Goal: Task Accomplishment & Management: Use online tool/utility

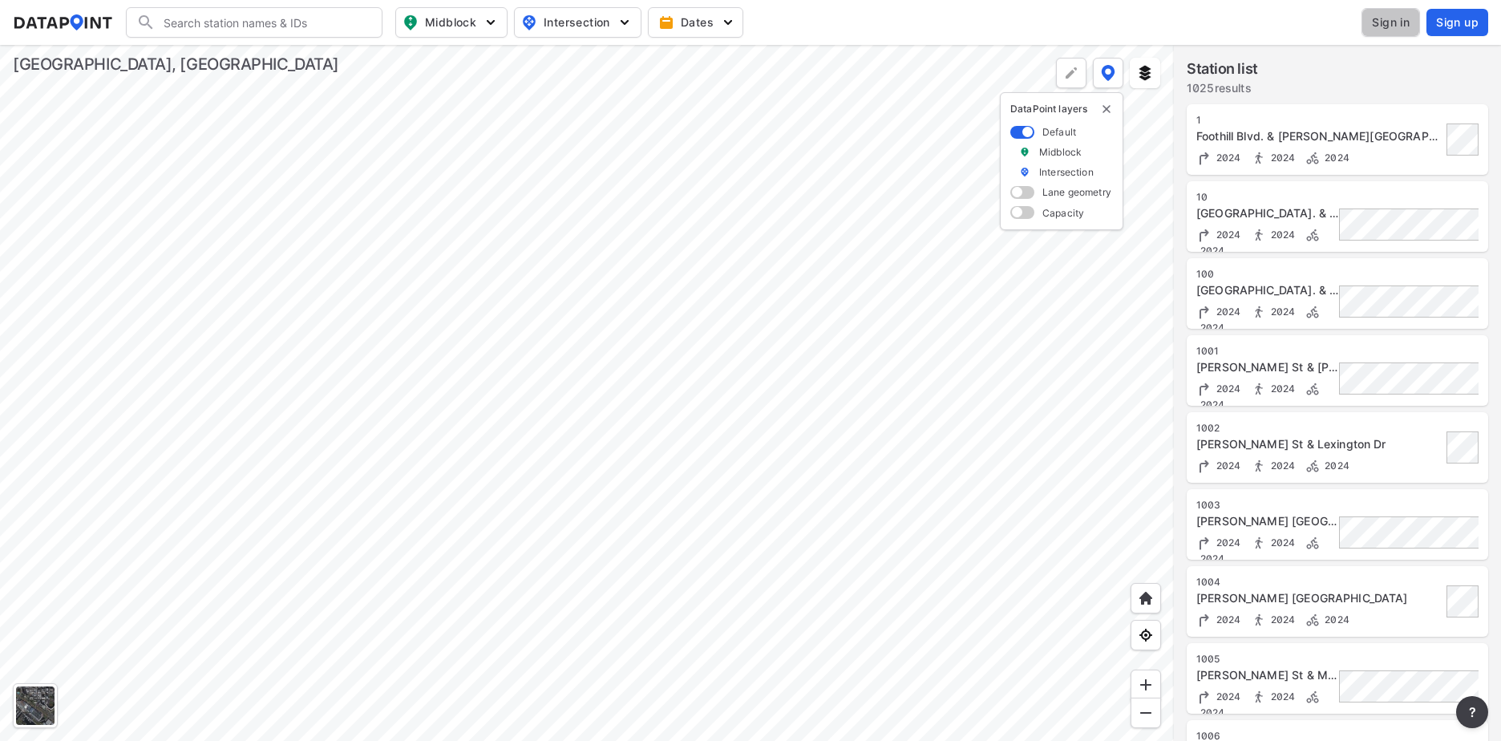
click at [1398, 24] on span "Sign in" at bounding box center [1391, 22] width 38 height 16
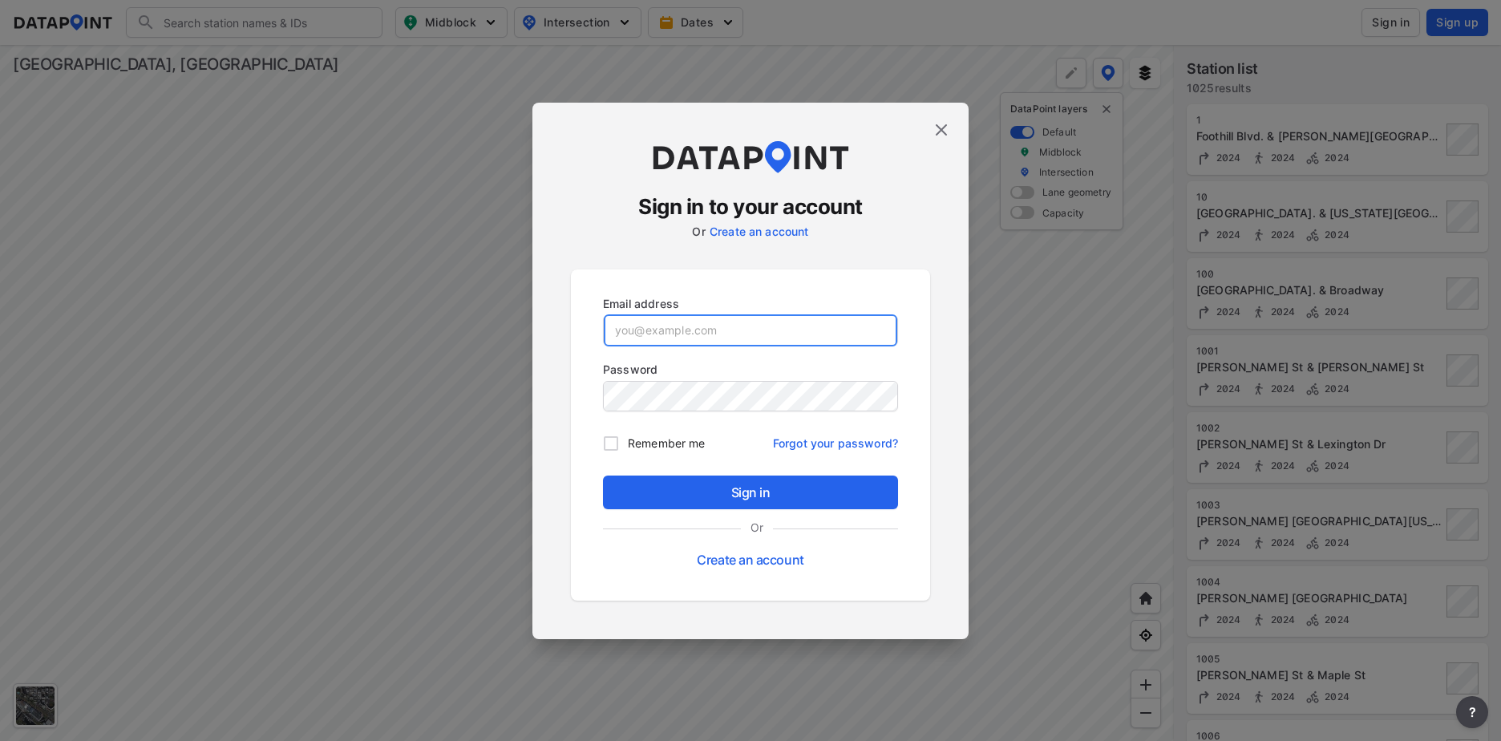
drag, startPoint x: 644, startPoint y: 329, endPoint x: 708, endPoint y: 329, distance: 64.1
click at [644, 329] on input "email" at bounding box center [750, 330] width 293 height 32
paste input "[EMAIL_ADDRESS][DOMAIN_NAME]"
type input "[EMAIL_ADDRESS][DOMAIN_NAME]"
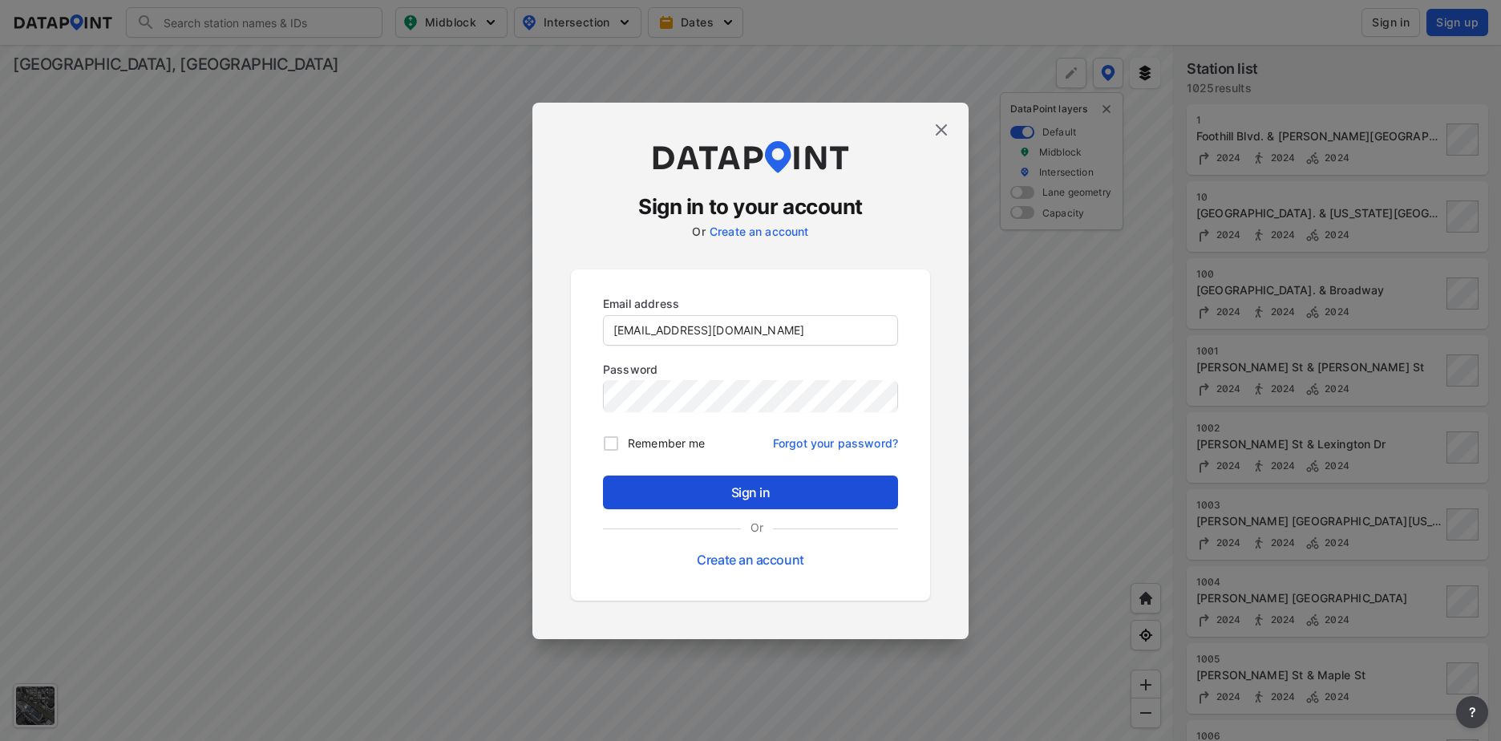
click at [694, 488] on span "Sign in" at bounding box center [750, 492] width 269 height 19
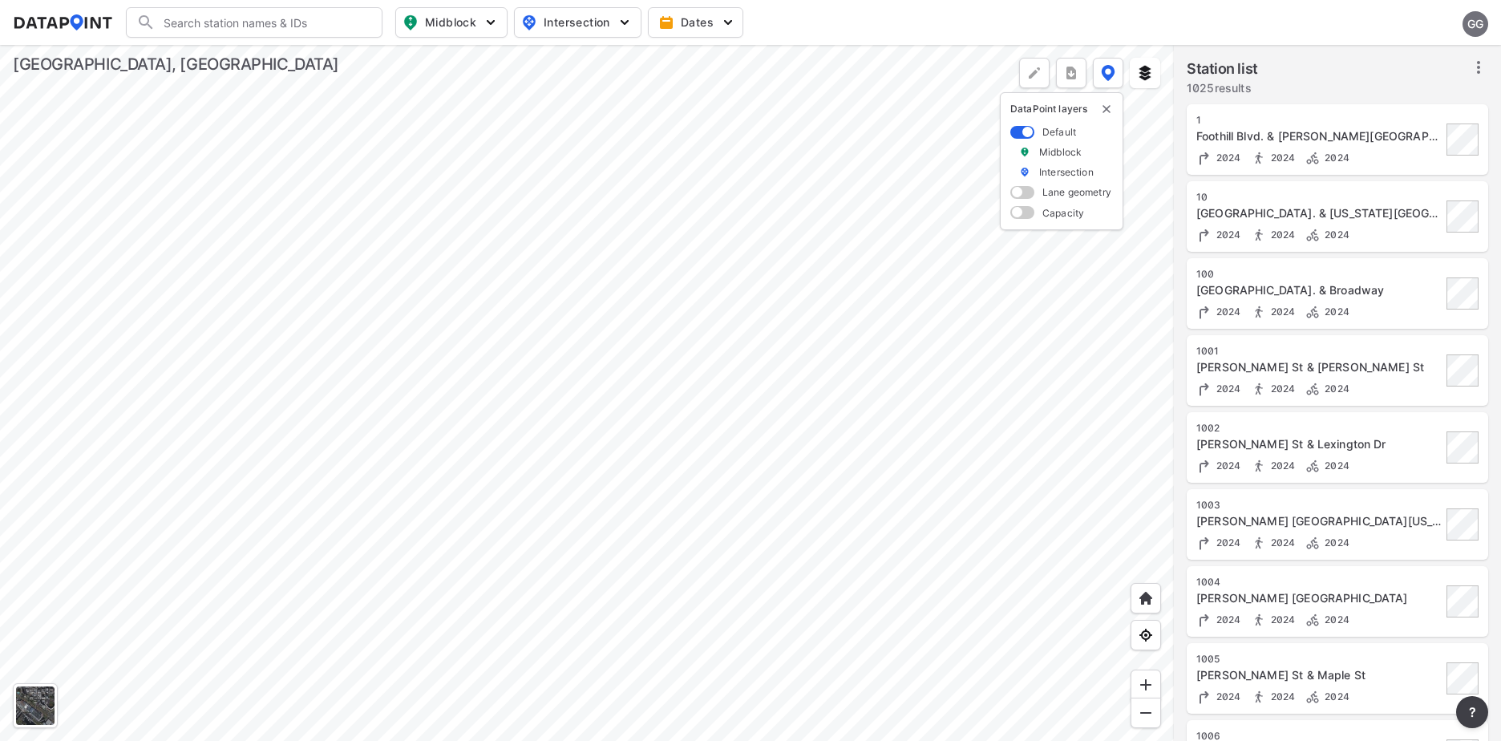
click at [548, 208] on div at bounding box center [587, 393] width 1174 height 696
click at [544, 281] on div at bounding box center [587, 393] width 1174 height 696
click at [492, 315] on div at bounding box center [587, 393] width 1174 height 696
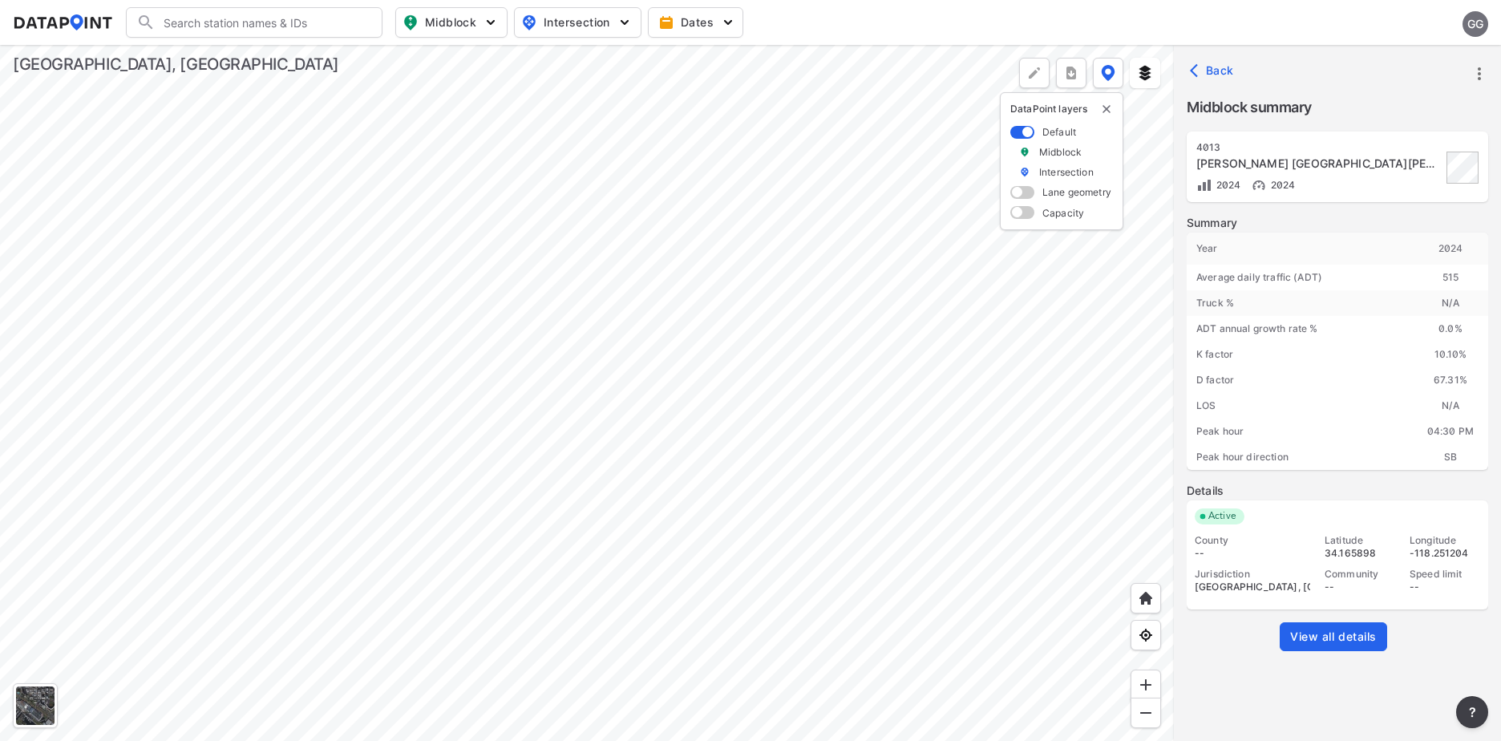
click at [686, 275] on div at bounding box center [587, 393] width 1174 height 696
click at [1025, 190] on span at bounding box center [1022, 192] width 24 height 13
click at [1021, 194] on input "checkbox" at bounding box center [1015, 194] width 10 height 0
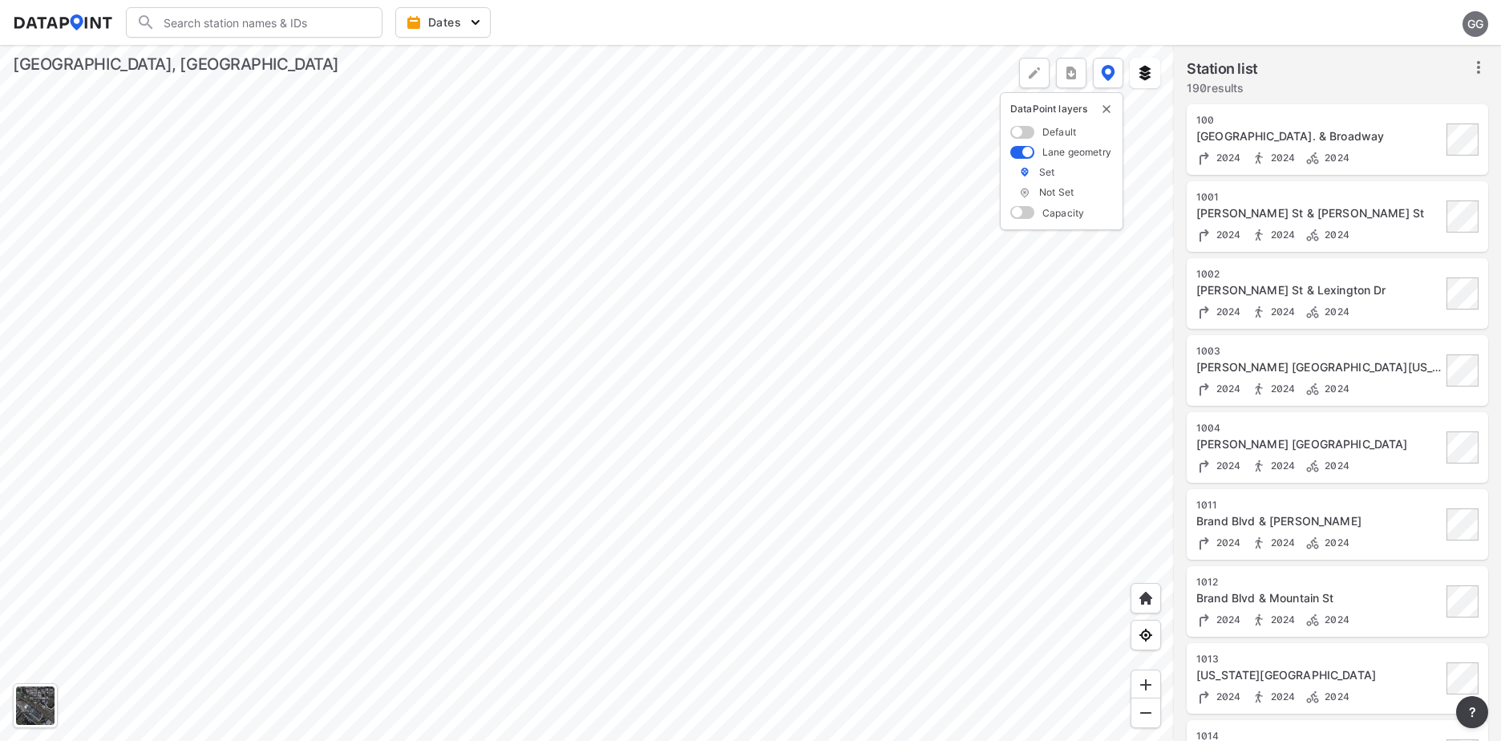
click at [729, 486] on div at bounding box center [587, 393] width 1174 height 696
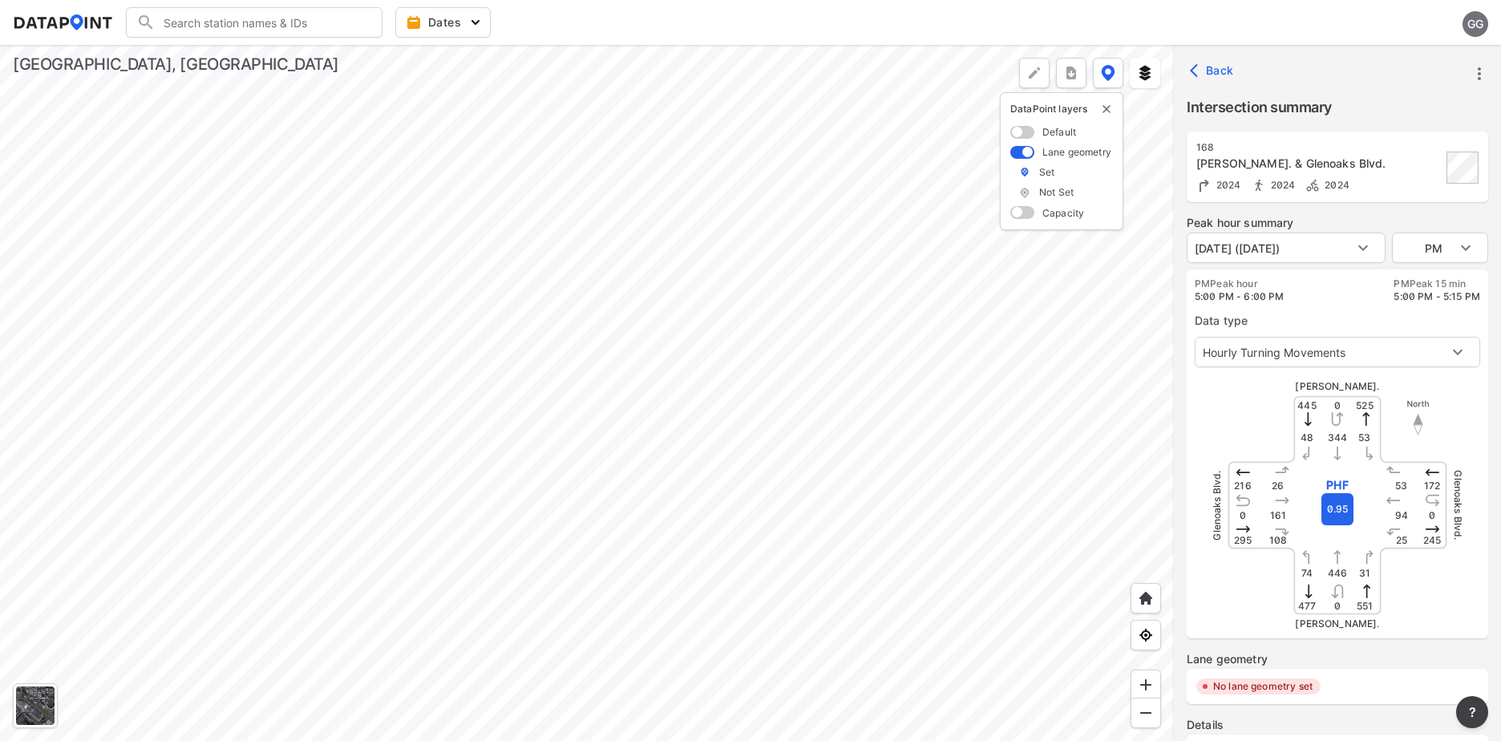
click at [707, 574] on div at bounding box center [587, 393] width 1174 height 696
click at [1025, 207] on span at bounding box center [1022, 212] width 24 height 13
click at [1021, 214] on input "checkbox" at bounding box center [1015, 214] width 10 height 0
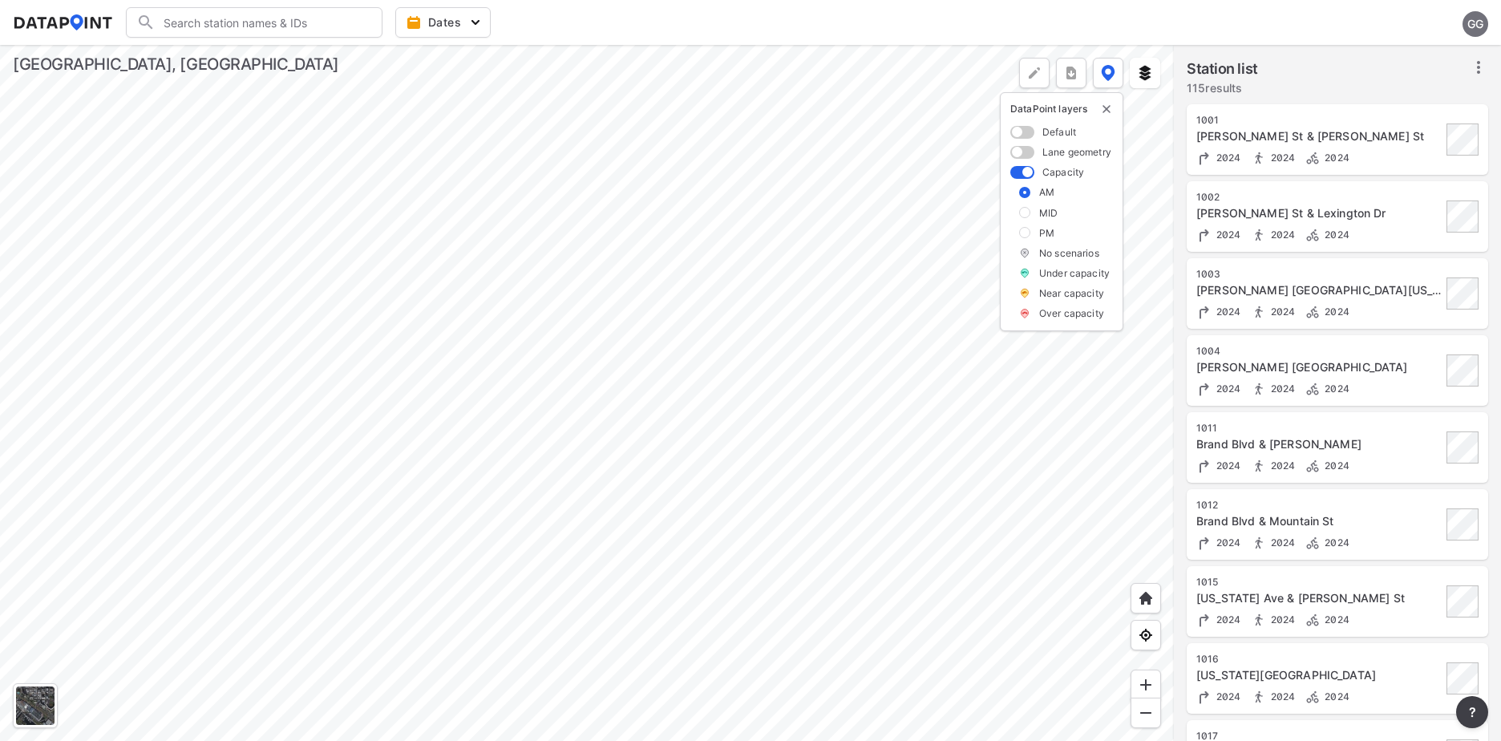
click at [1025, 269] on img at bounding box center [1024, 273] width 11 height 14
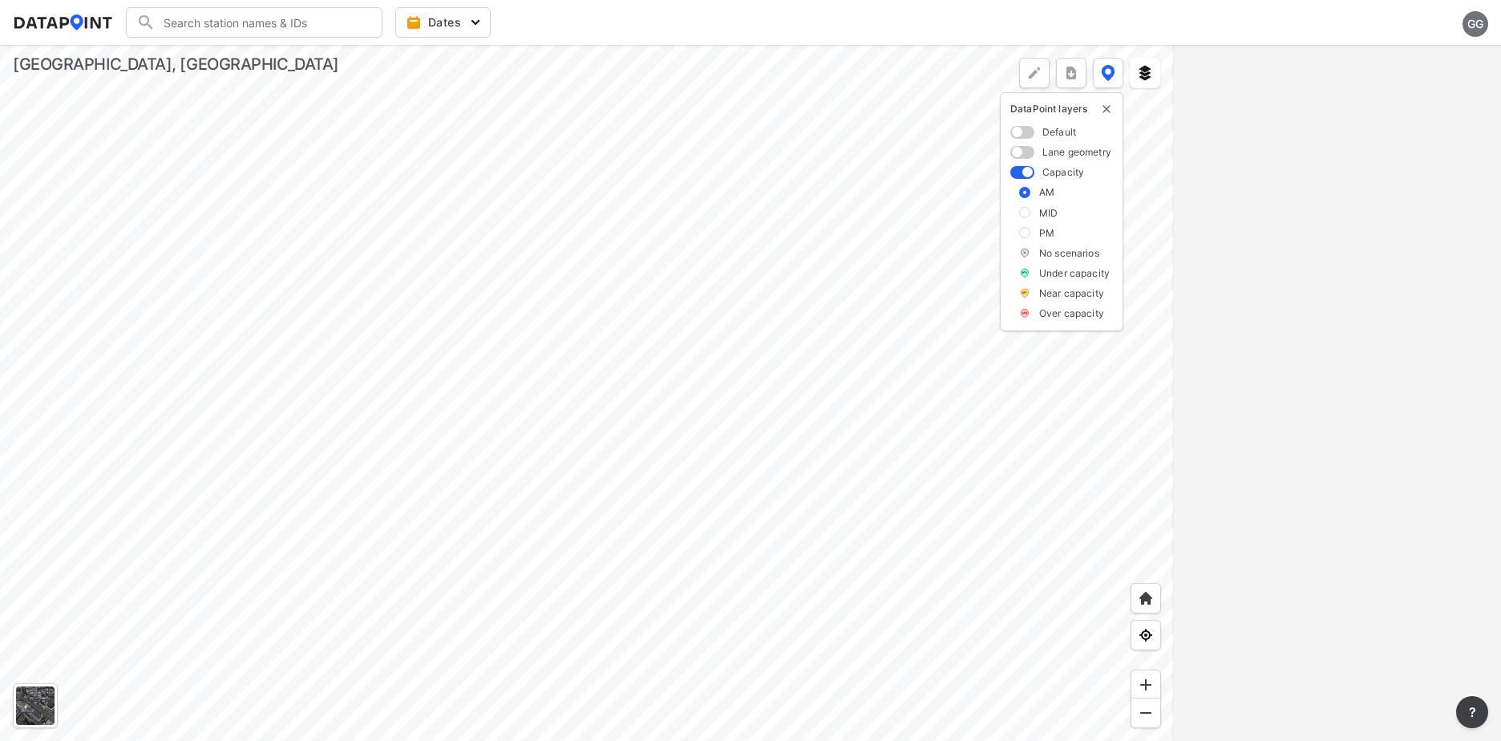
click at [1030, 283] on div "AM MID PM No scenarios Under capacity Near capacity Over capacity" at bounding box center [1061, 252] width 103 height 135
click at [1024, 297] on img at bounding box center [1024, 293] width 11 height 14
click at [936, 327] on div at bounding box center [587, 393] width 1174 height 696
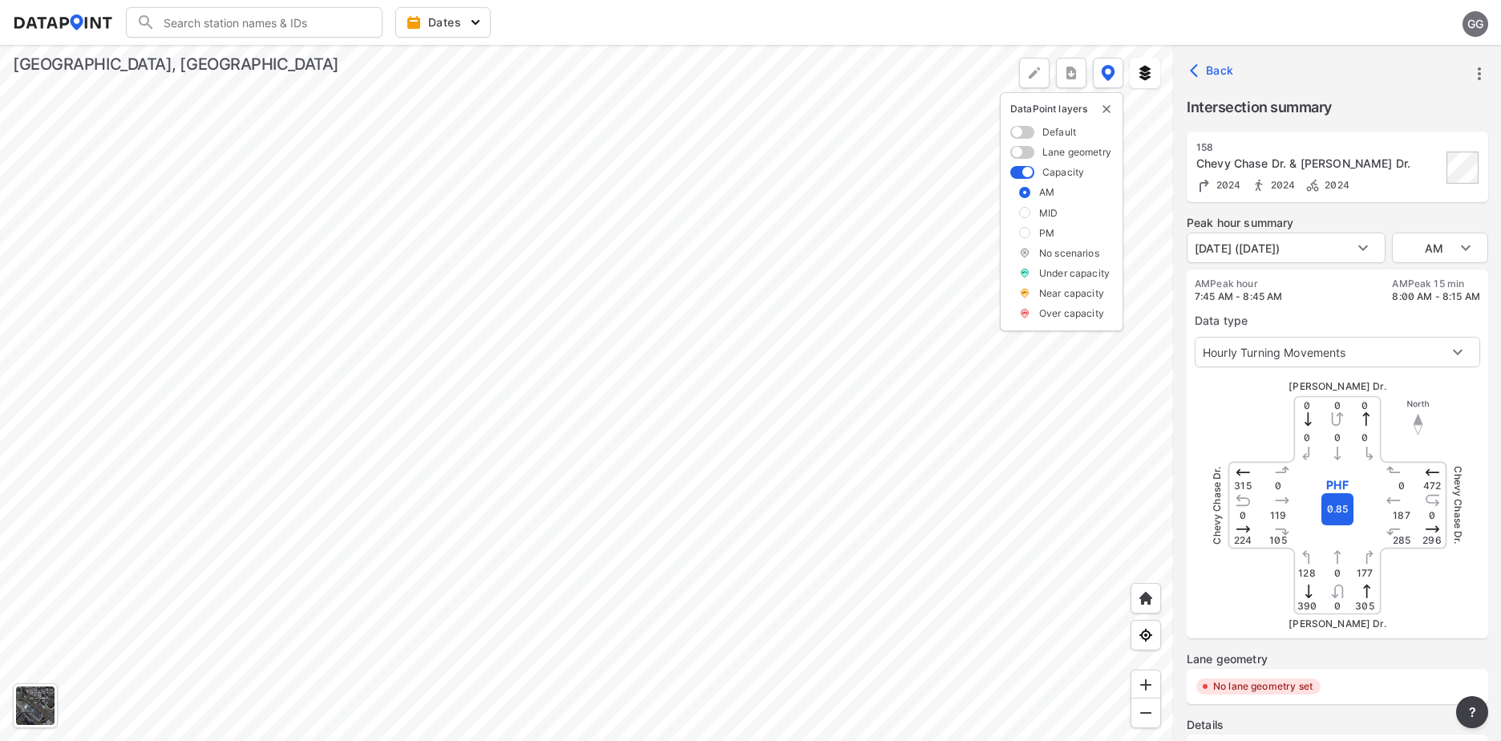
click at [925, 217] on div at bounding box center [587, 393] width 1174 height 696
click at [947, 221] on div at bounding box center [587, 393] width 1174 height 696
click at [870, 212] on div at bounding box center [587, 393] width 1174 height 696
click at [902, 136] on div at bounding box center [587, 393] width 1174 height 696
click at [1030, 215] on div "MID" at bounding box center [1061, 213] width 103 height 14
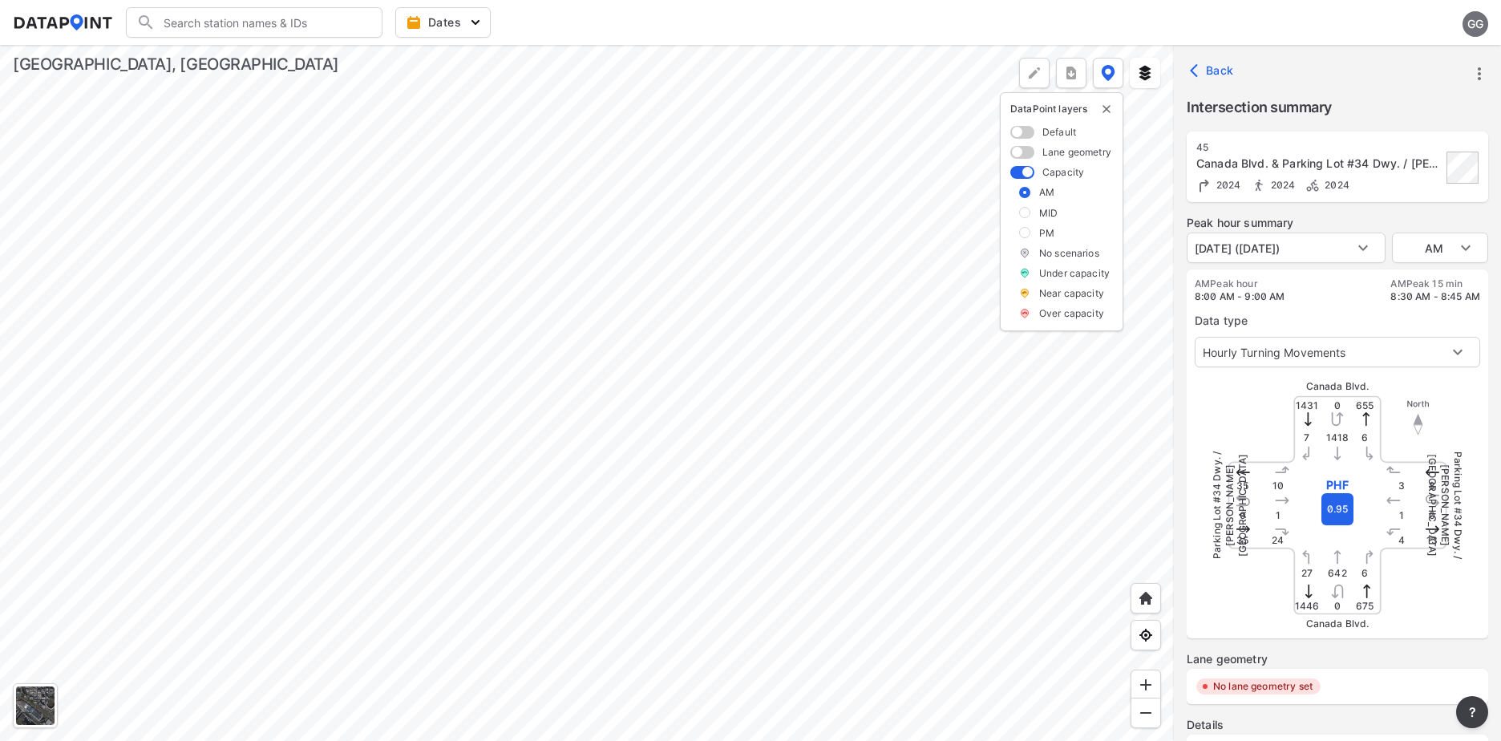
click at [1028, 212] on label at bounding box center [1024, 212] width 11 height 11
click at [0, 0] on input "checkbox" at bounding box center [0, 0] width 0 height 0
type input "MID"
click at [860, 171] on div at bounding box center [587, 393] width 1174 height 696
click at [864, 372] on div at bounding box center [587, 393] width 1174 height 696
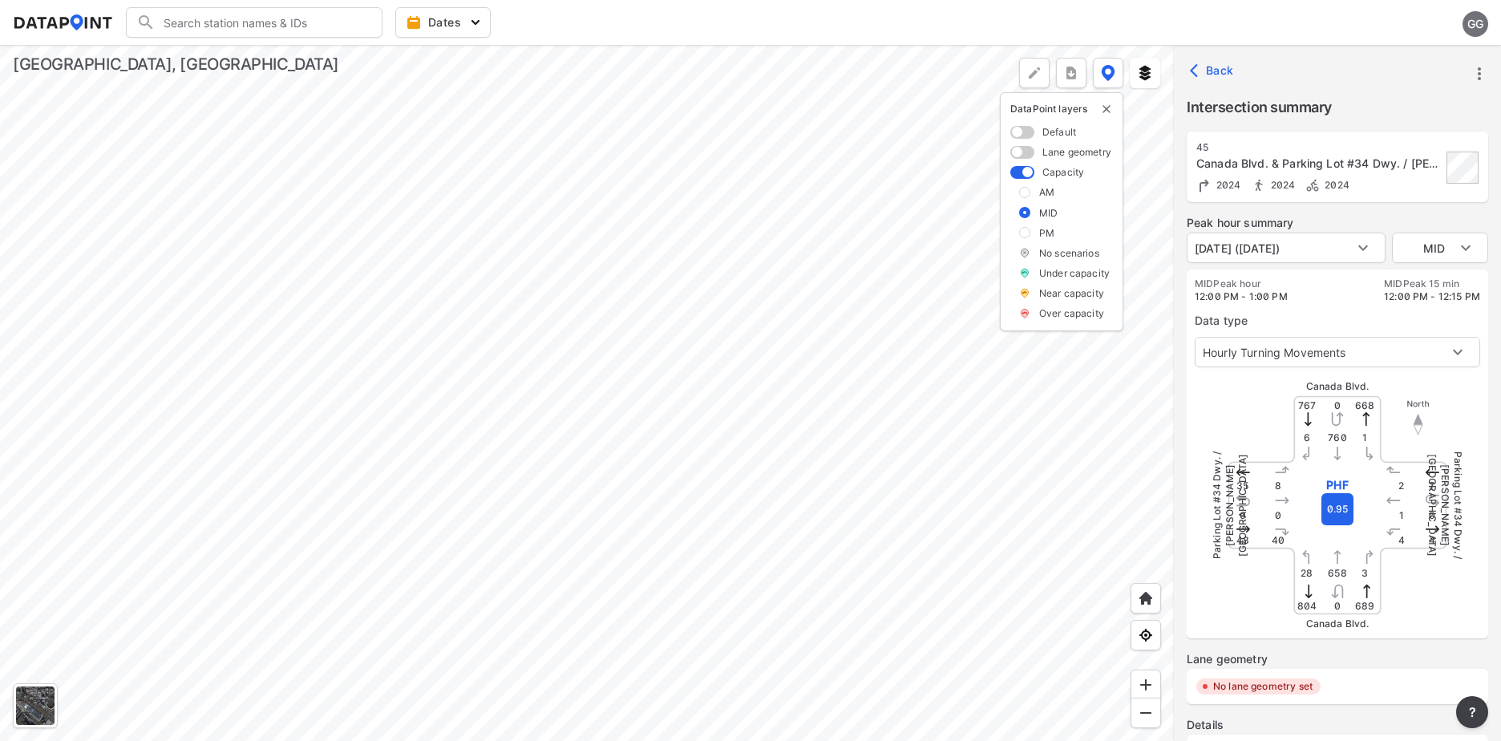
click at [852, 354] on div at bounding box center [587, 393] width 1174 height 696
click at [792, 225] on div at bounding box center [587, 393] width 1174 height 696
click at [471, 469] on div at bounding box center [587, 393] width 1174 height 696
click at [724, 430] on div at bounding box center [587, 393] width 1174 height 696
click at [759, 327] on div at bounding box center [587, 393] width 1174 height 696
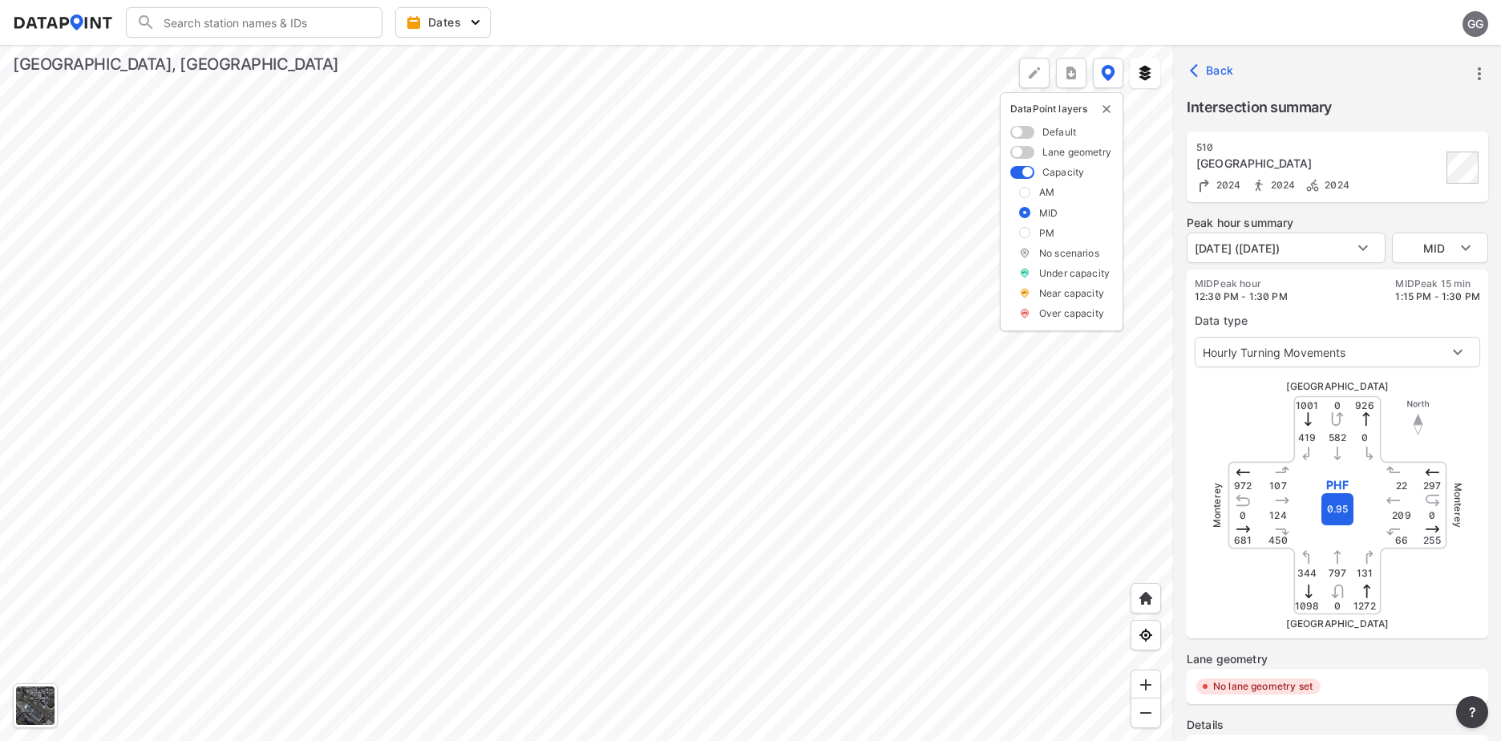
click at [795, 325] on div at bounding box center [587, 393] width 1174 height 696
click at [934, 534] on div at bounding box center [587, 393] width 1174 height 696
click at [1229, 68] on span "Back" at bounding box center [1213, 71] width 41 height 16
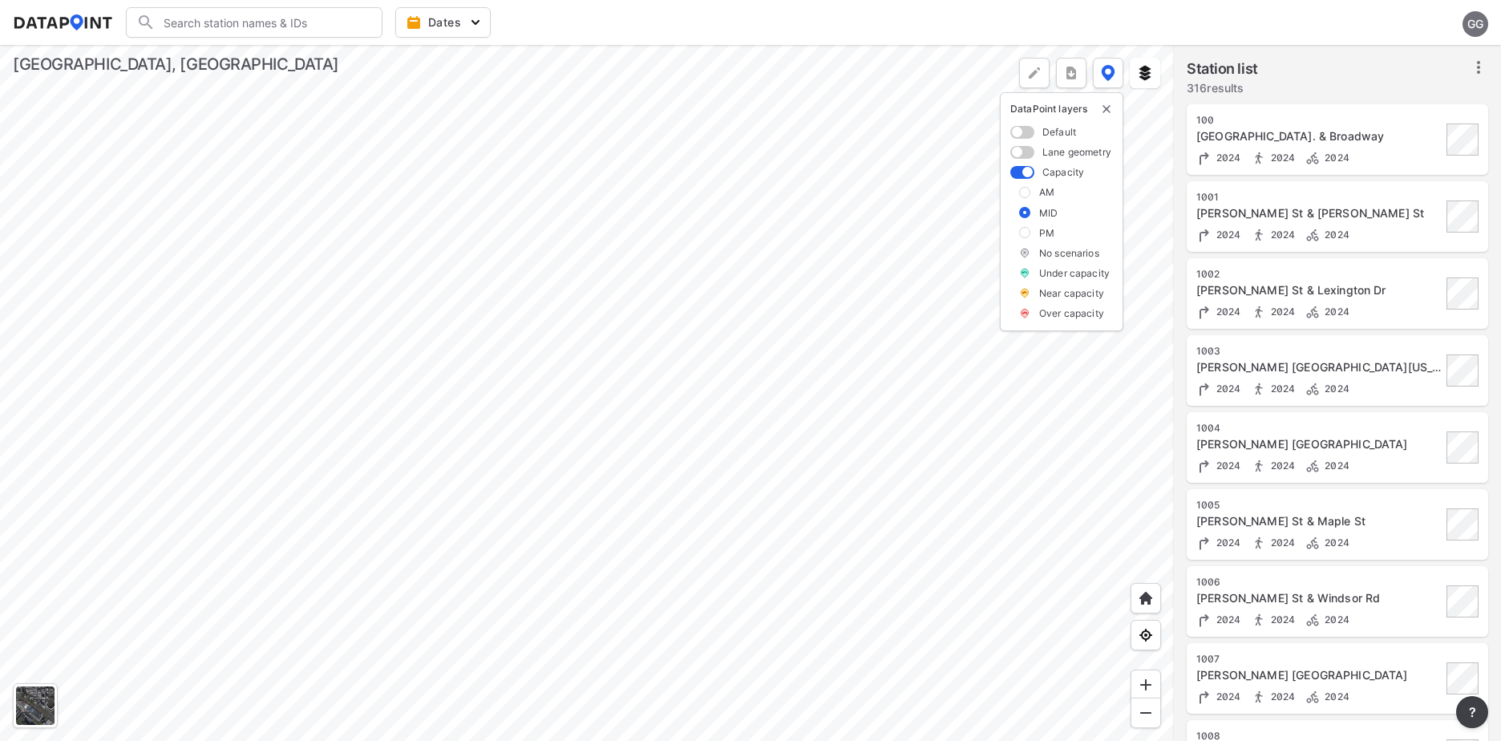
click at [718, 196] on div at bounding box center [587, 393] width 1174 height 696
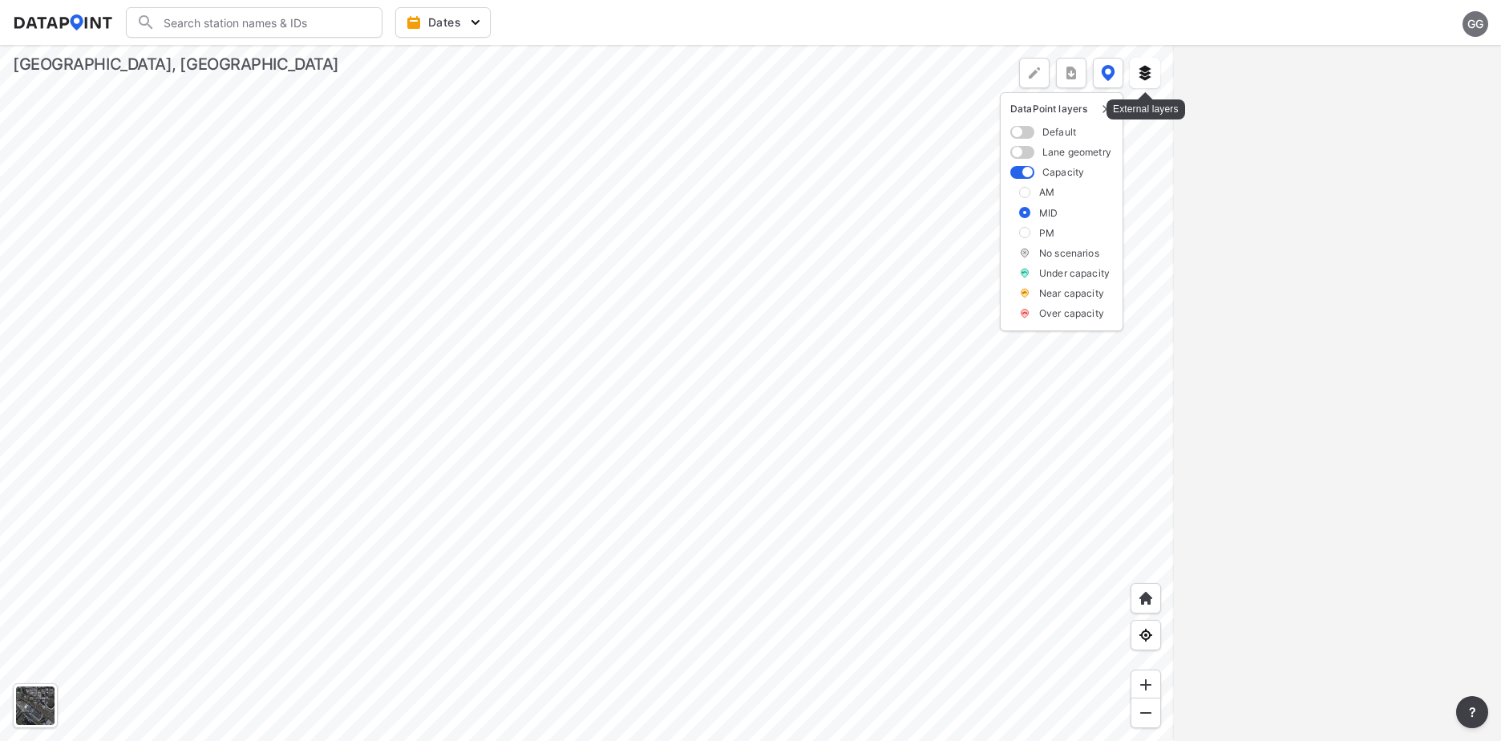
click at [1147, 83] on button at bounding box center [1145, 73] width 30 height 30
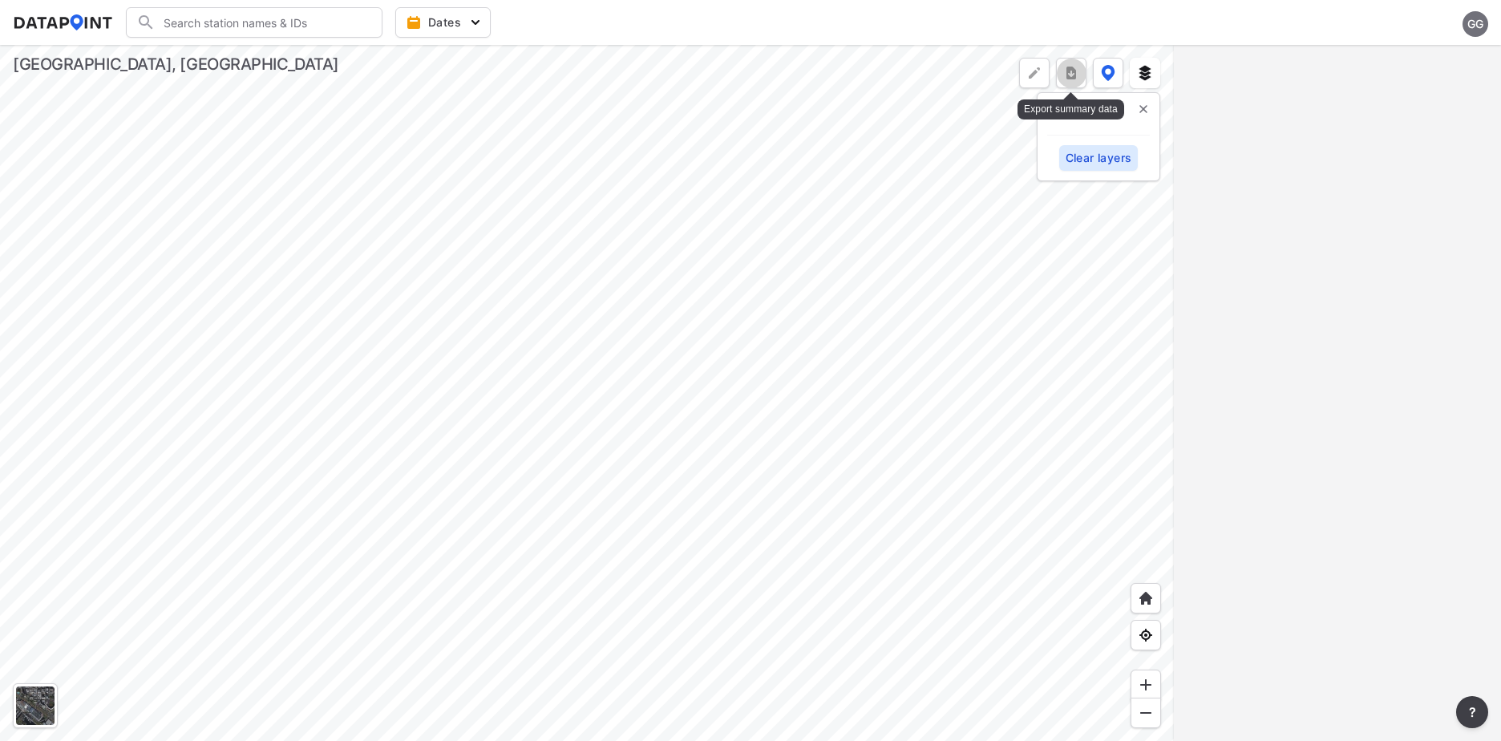
click at [1062, 74] on button "more" at bounding box center [1071, 73] width 30 height 30
